Goal: Task Accomplishment & Management: Manage account settings

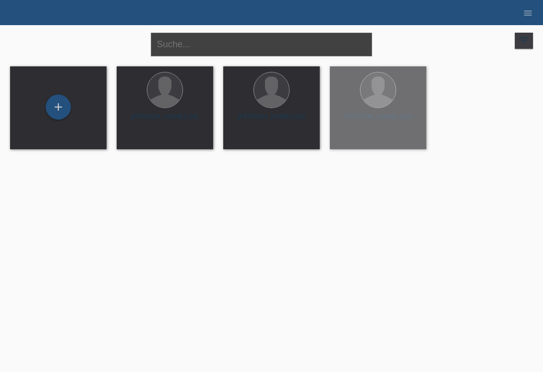
click at [278, 54] on input "text" at bounding box center [261, 45] width 221 height 24
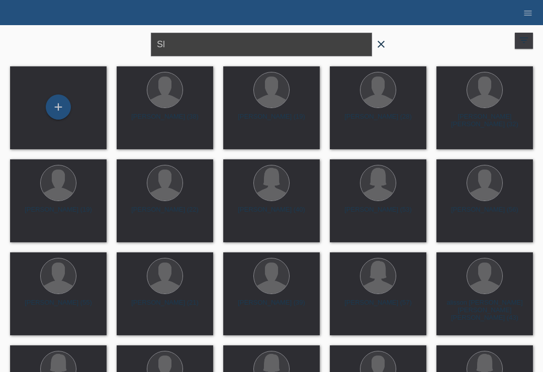
type input "S"
type input "Svetlana"
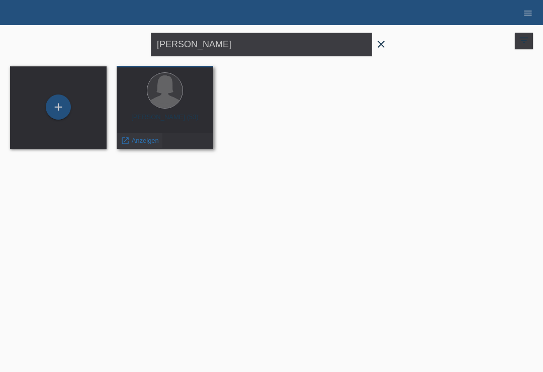
click at [142, 144] on span "Anzeigen" at bounding box center [145, 141] width 27 height 8
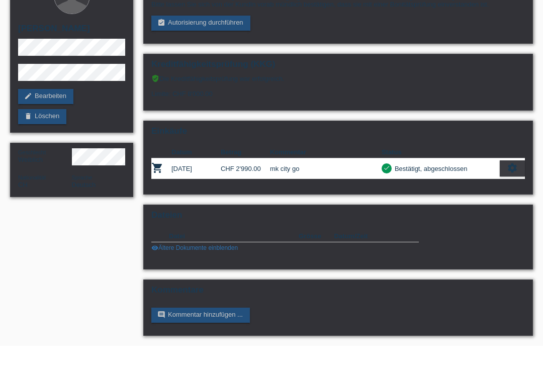
scroll to position [31, 0]
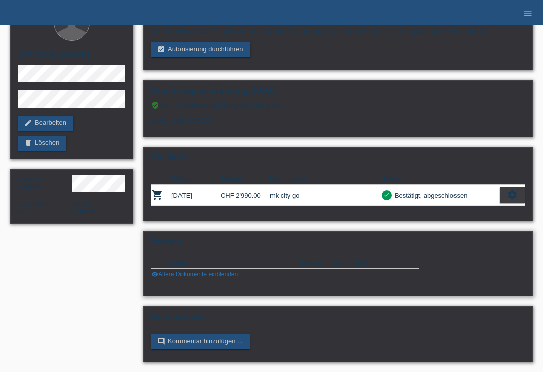
click at [189, 269] on th "Datei" at bounding box center [234, 263] width 130 height 12
click at [205, 278] on link "visibility Ältere Dokumente einblenden" at bounding box center [194, 274] width 86 height 7
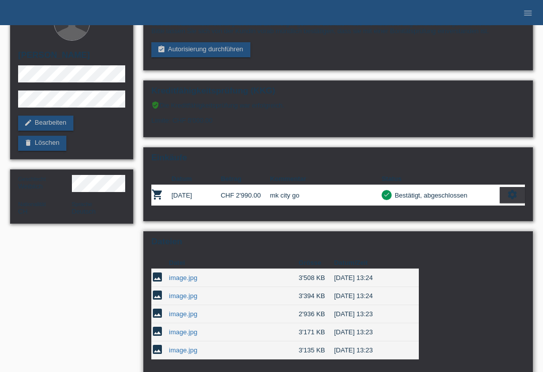
click at [179, 318] on link "image.jpg" at bounding box center [183, 314] width 28 height 8
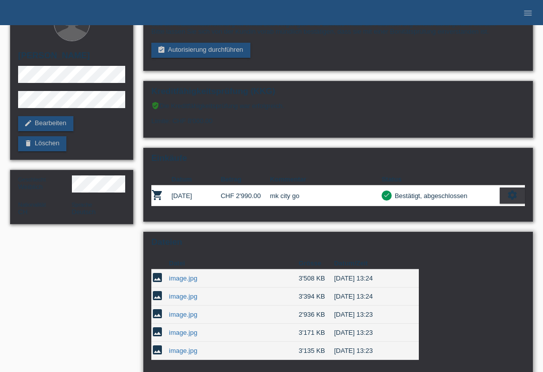
click at [185, 300] on link "image.jpg" at bounding box center [183, 296] width 28 height 8
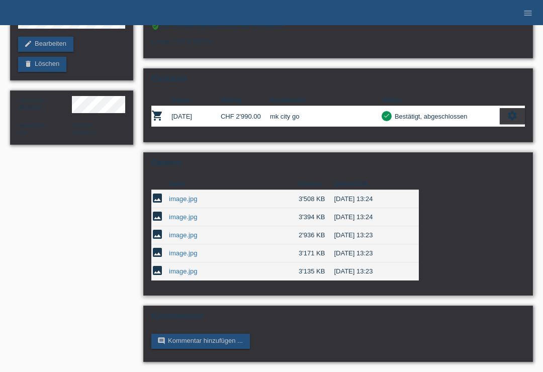
click at [184, 257] on link "image.jpg" at bounding box center [183, 253] width 28 height 8
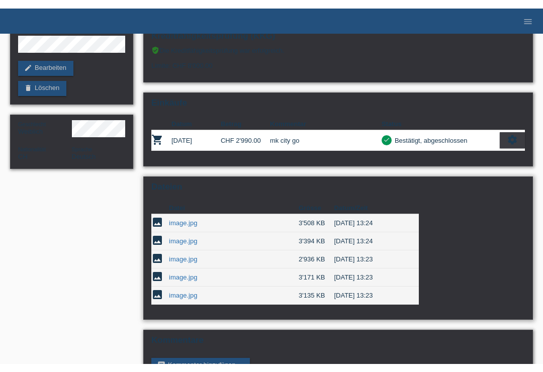
scroll to position [111, 0]
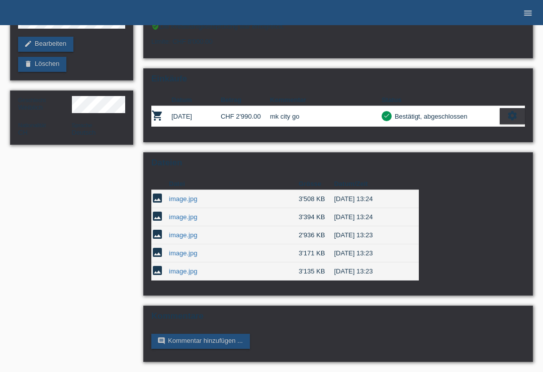
click at [526, 15] on icon "menu" at bounding box center [528, 13] width 10 height 10
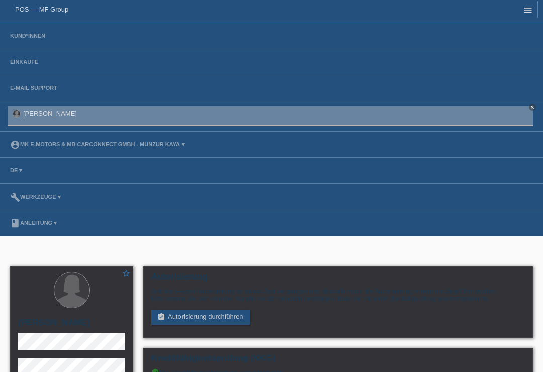
scroll to position [1, 0]
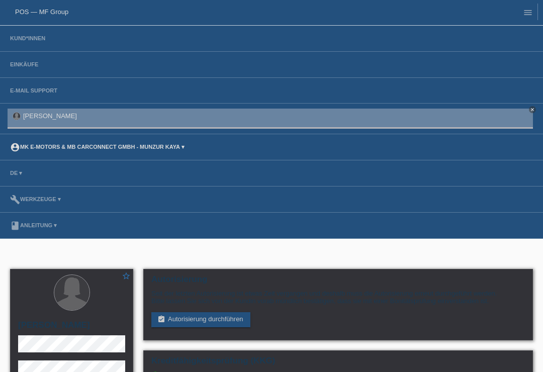
click at [68, 145] on link "account_circle MK E-MOTORS & MB CarConnect GmbH - Munzur Kaya ▾" at bounding box center [97, 147] width 184 height 6
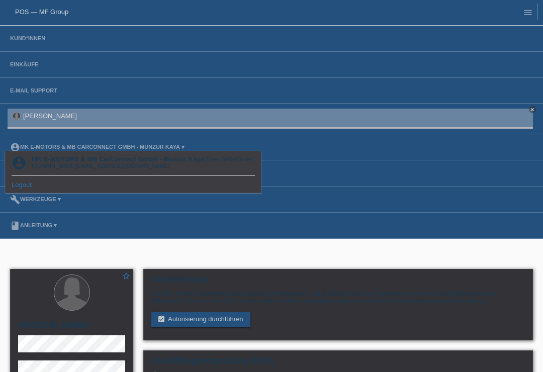
click at [13, 188] on link "Logout" at bounding box center [22, 185] width 20 height 8
